Goal: Task Accomplishment & Management: Manage account settings

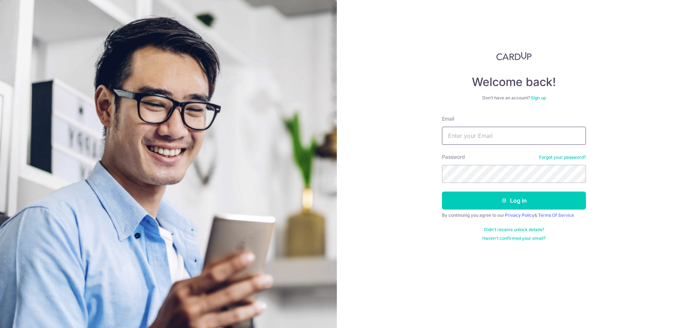
click at [510, 132] on input "Email" at bounding box center [514, 136] width 144 height 18
type input "[EMAIL_ADDRESS][DOMAIN_NAME]"
click at [442, 191] on button "Log in" at bounding box center [514, 200] width 144 height 18
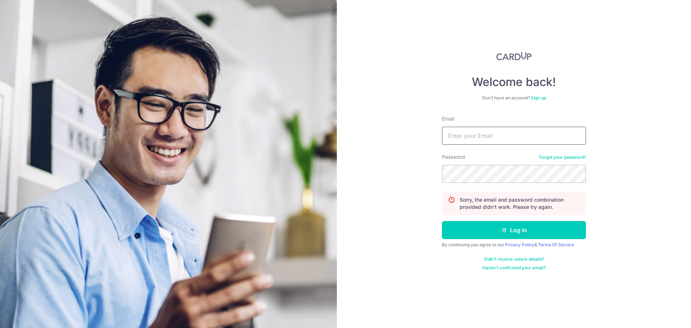
click at [528, 134] on input "Email" at bounding box center [514, 136] width 144 height 18
type input "[EMAIL_ADDRESS][DOMAIN_NAME]"
click at [442, 221] on button "Log in" at bounding box center [514, 230] width 144 height 18
click at [511, 142] on input "Email" at bounding box center [514, 136] width 144 height 18
type input "[EMAIL_ADDRESS][DOMAIN_NAME]"
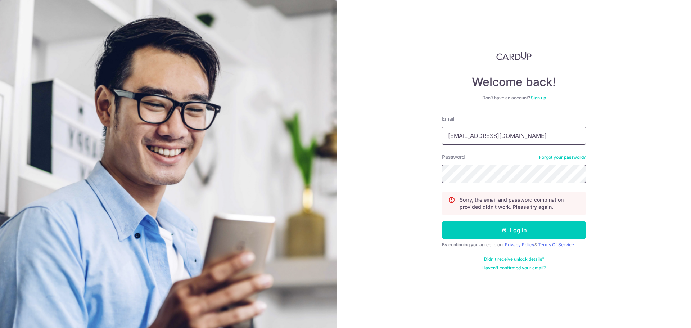
click at [442, 221] on button "Log in" at bounding box center [514, 230] width 144 height 18
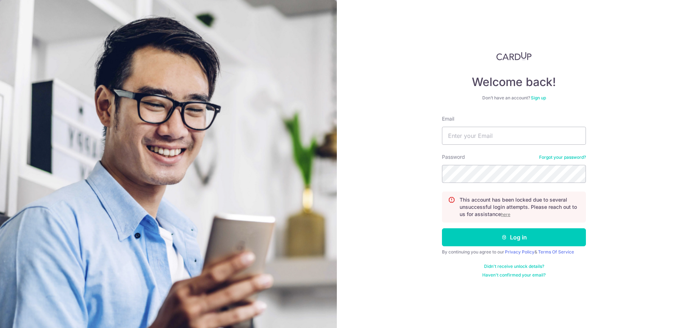
click at [507, 214] on u "here" at bounding box center [505, 213] width 9 height 5
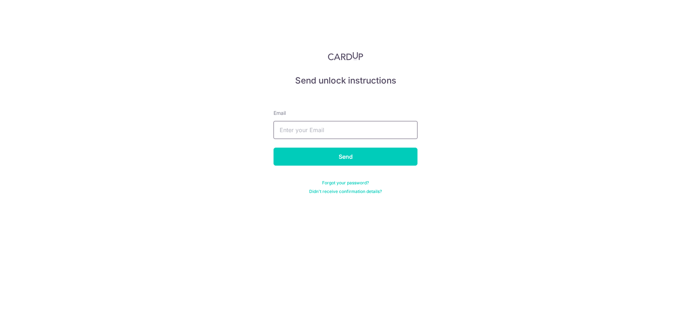
click at [353, 132] on input "text" at bounding box center [345, 130] width 144 height 18
type input "[EMAIL_ADDRESS][DOMAIN_NAME]"
click at [422, 24] on div "Send unlock instructions Email nicholasyudhistira@gmail.com Send Forgot your pa…" at bounding box center [345, 164] width 691 height 328
